Goal: Contribute content

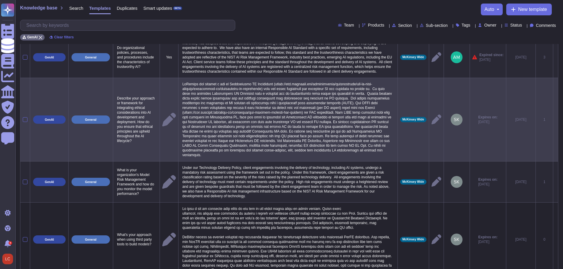
scroll to position [226, 0]
drag, startPoint x: 275, startPoint y: 160, endPoint x: 184, endPoint y: 89, distance: 115.2
click at [184, 89] on p at bounding box center [288, 119] width 214 height 79
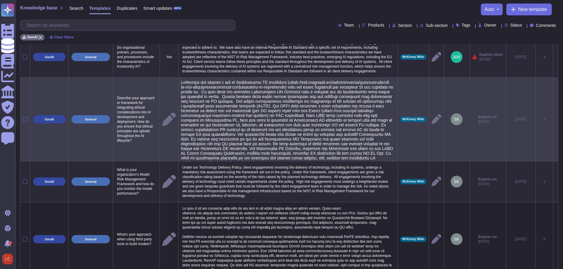
type textarea "McKinsey has adopted a set of Responsible AI Principles ([URL][DOMAIN_NAME]) th…"
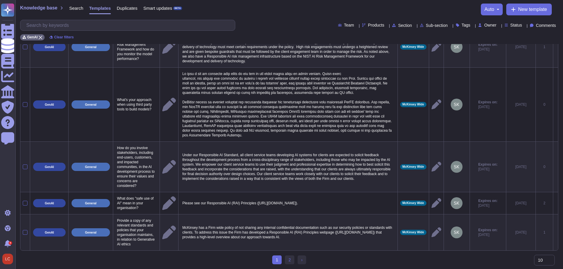
scroll to position [370, 0]
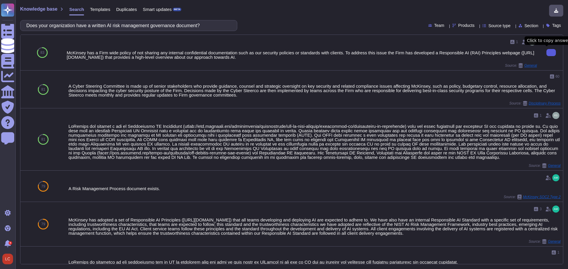
click at [546, 52] on button at bounding box center [550, 52] width 9 height 7
